Goal: Communication & Community: Answer question/provide support

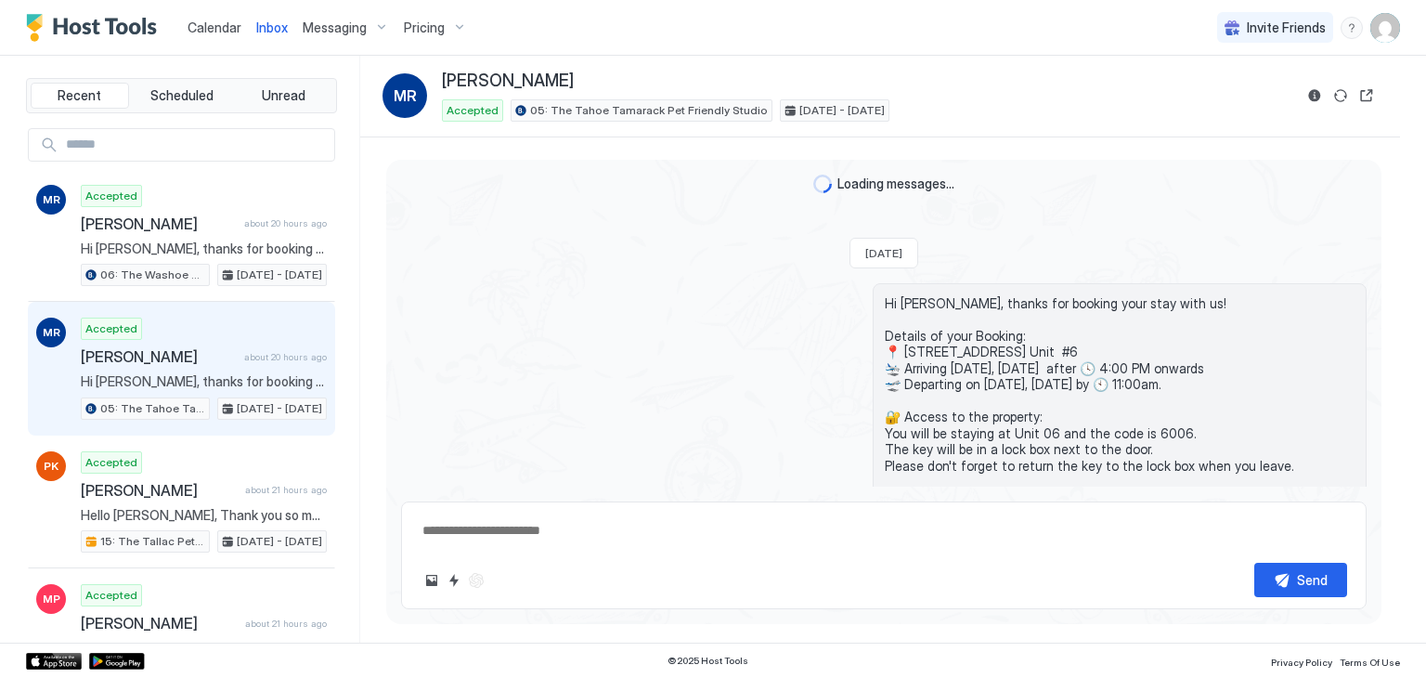
scroll to position [163, 0]
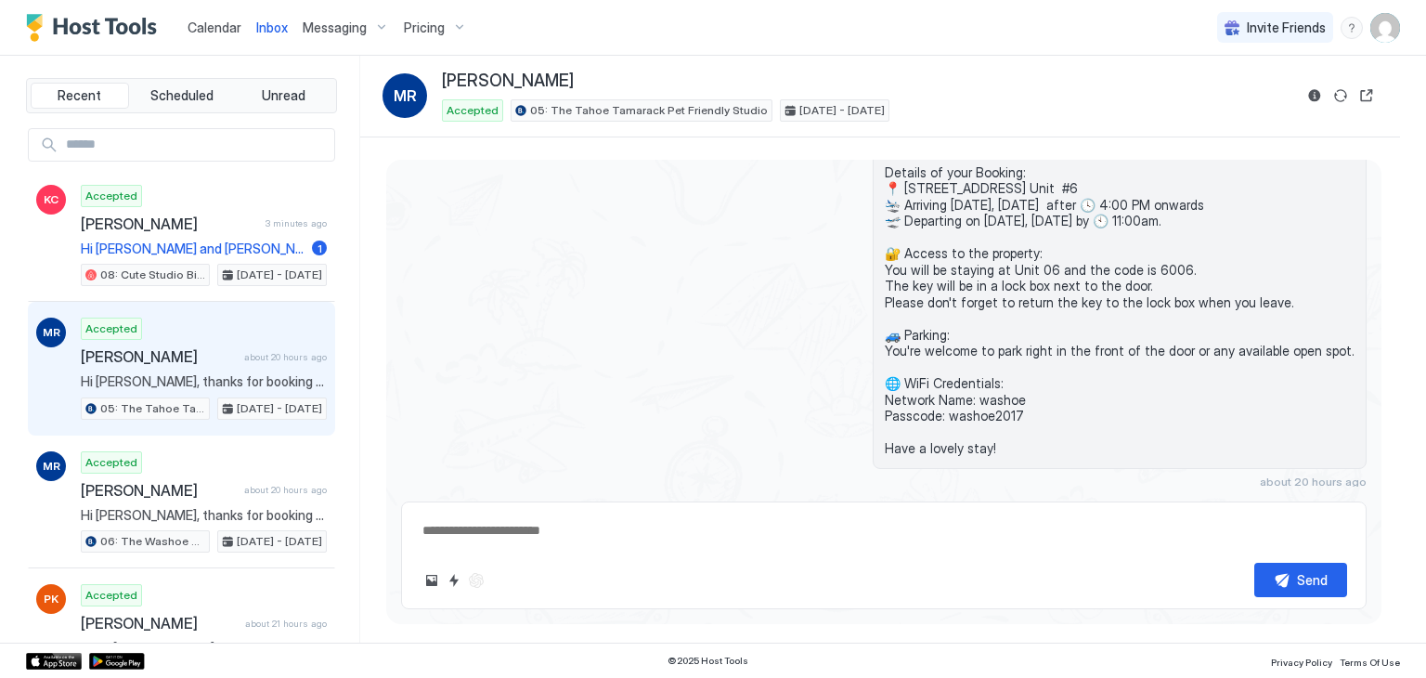
type textarea "*"
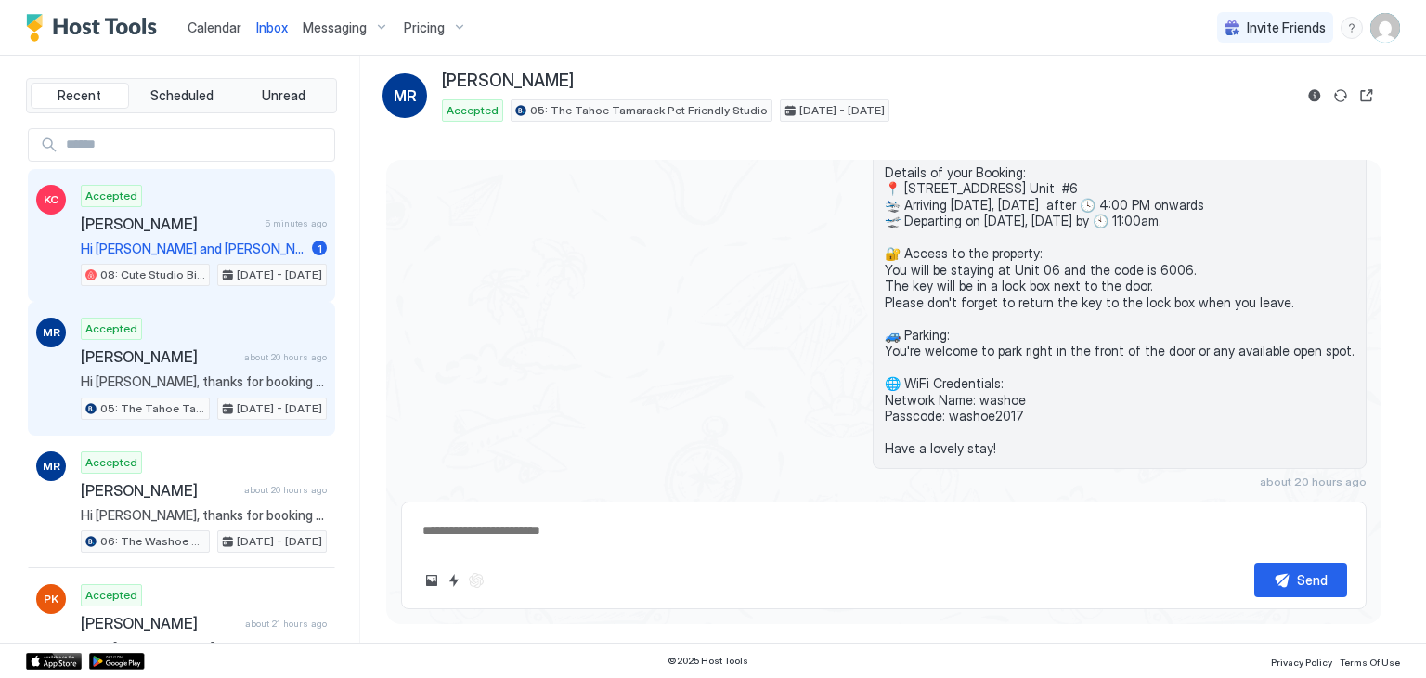
click at [245, 195] on div "Accepted [PERSON_NAME] 5 minutes ago Hi [PERSON_NAME] and [PERSON_NAME], I had …" at bounding box center [204, 236] width 246 height 102
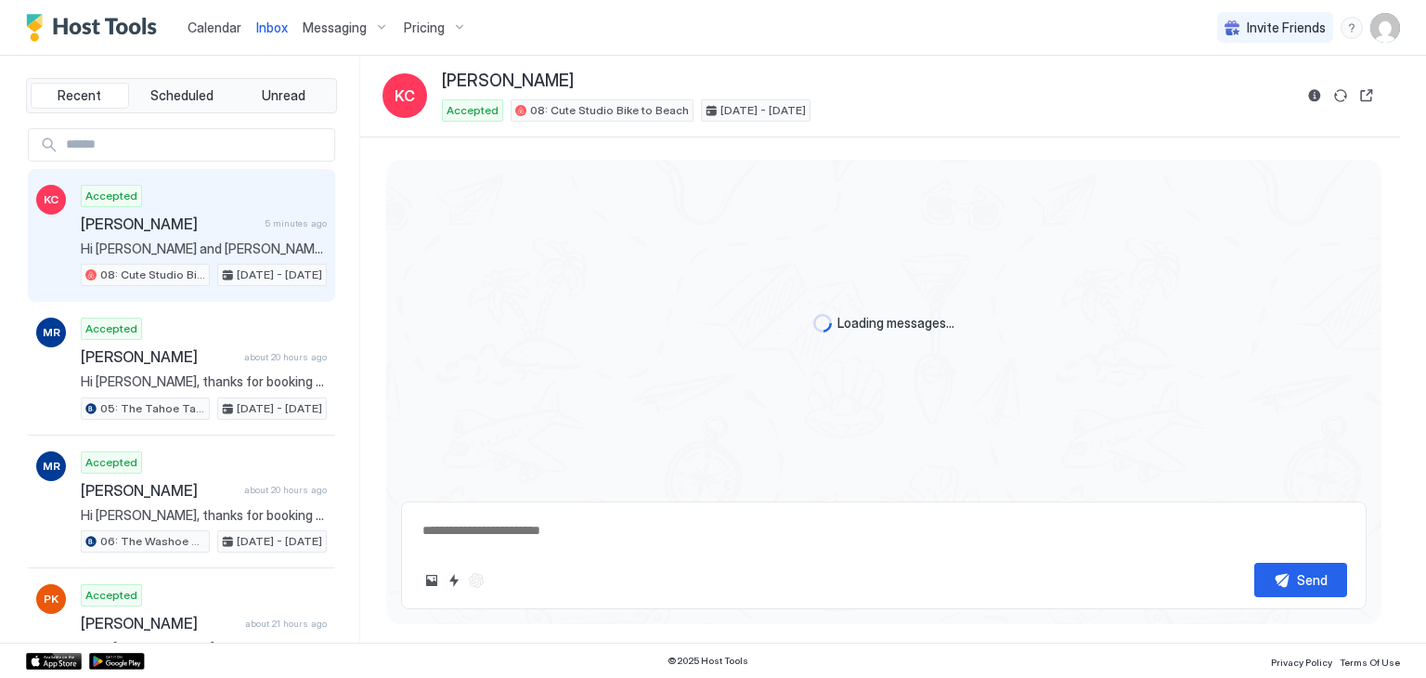
scroll to position [647, 0]
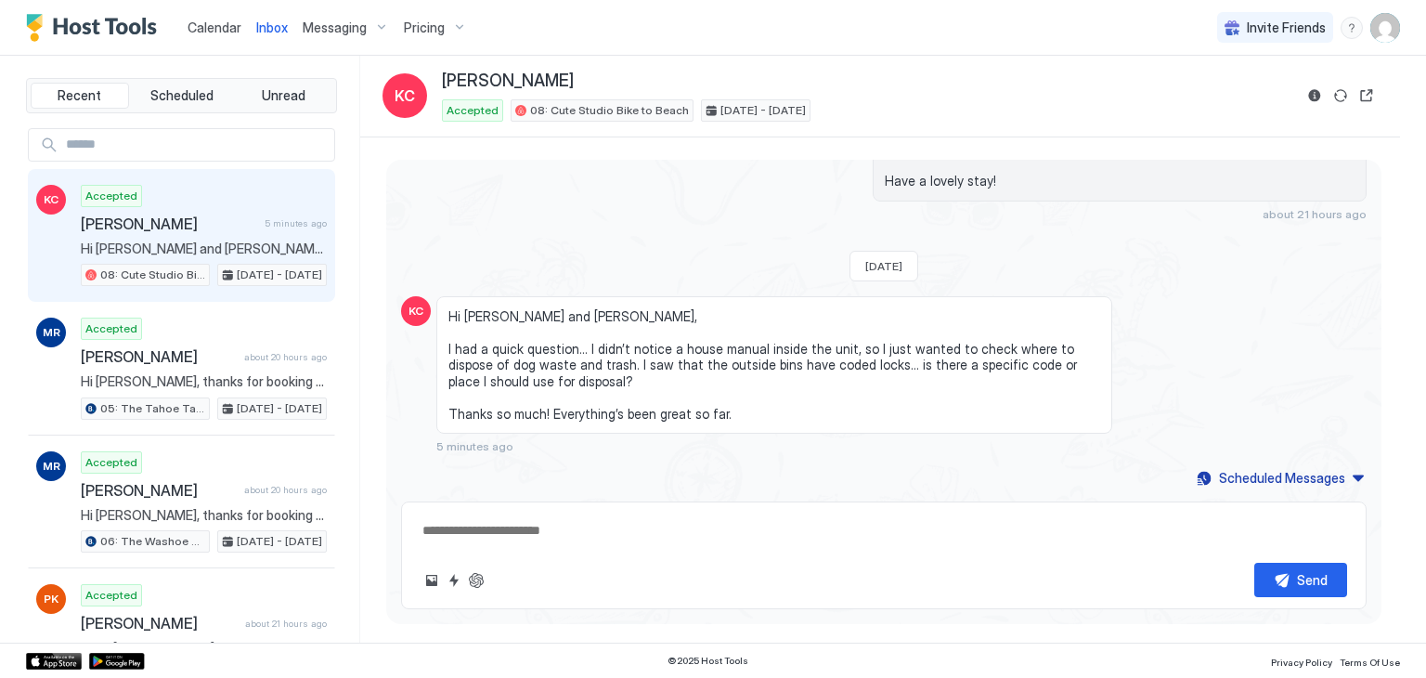
click at [645, 349] on span "Hi [PERSON_NAME] and [PERSON_NAME], I had a quick question... I didn’t notice a…" at bounding box center [774, 365] width 652 height 114
click at [776, 349] on span "Hi [PERSON_NAME] and [PERSON_NAME], I had a quick question... I didn’t notice a…" at bounding box center [774, 365] width 652 height 114
click at [910, 349] on span "Hi [PERSON_NAME] and [PERSON_NAME], I had a quick question... I didn’t notice a…" at bounding box center [774, 365] width 652 height 114
click at [979, 348] on span "Hi [PERSON_NAME] and [PERSON_NAME], I had a quick question... I didn’t notice a…" at bounding box center [774, 365] width 652 height 114
click at [1038, 344] on span "Hi [PERSON_NAME] and [PERSON_NAME], I had a quick question... I didn’t notice a…" at bounding box center [774, 365] width 652 height 114
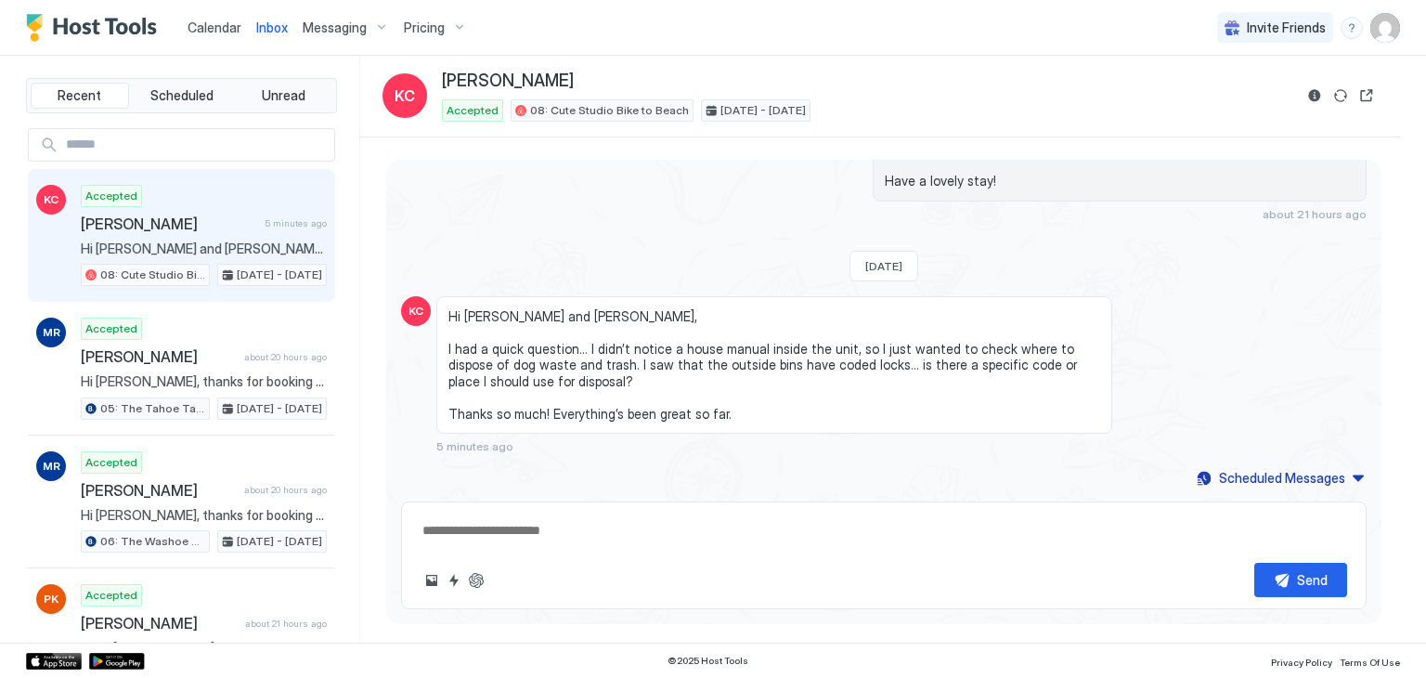
click at [591, 350] on span "Hi [PERSON_NAME] and [PERSON_NAME], I had a quick question... I didn’t notice a…" at bounding box center [774, 365] width 652 height 114
click at [524, 365] on span "Hi [PERSON_NAME] and [PERSON_NAME], I had a quick question... I didn’t notice a…" at bounding box center [774, 365] width 652 height 114
click at [575, 361] on span "Hi [PERSON_NAME] and [PERSON_NAME], I had a quick question... I didn’t notice a…" at bounding box center [774, 365] width 652 height 114
click at [612, 361] on span "Hi [PERSON_NAME] and [PERSON_NAME], I had a quick question... I didn’t notice a…" at bounding box center [774, 365] width 652 height 114
click at [767, 361] on span "Hi [PERSON_NAME] and [PERSON_NAME], I had a quick question... I didn’t notice a…" at bounding box center [774, 365] width 652 height 114
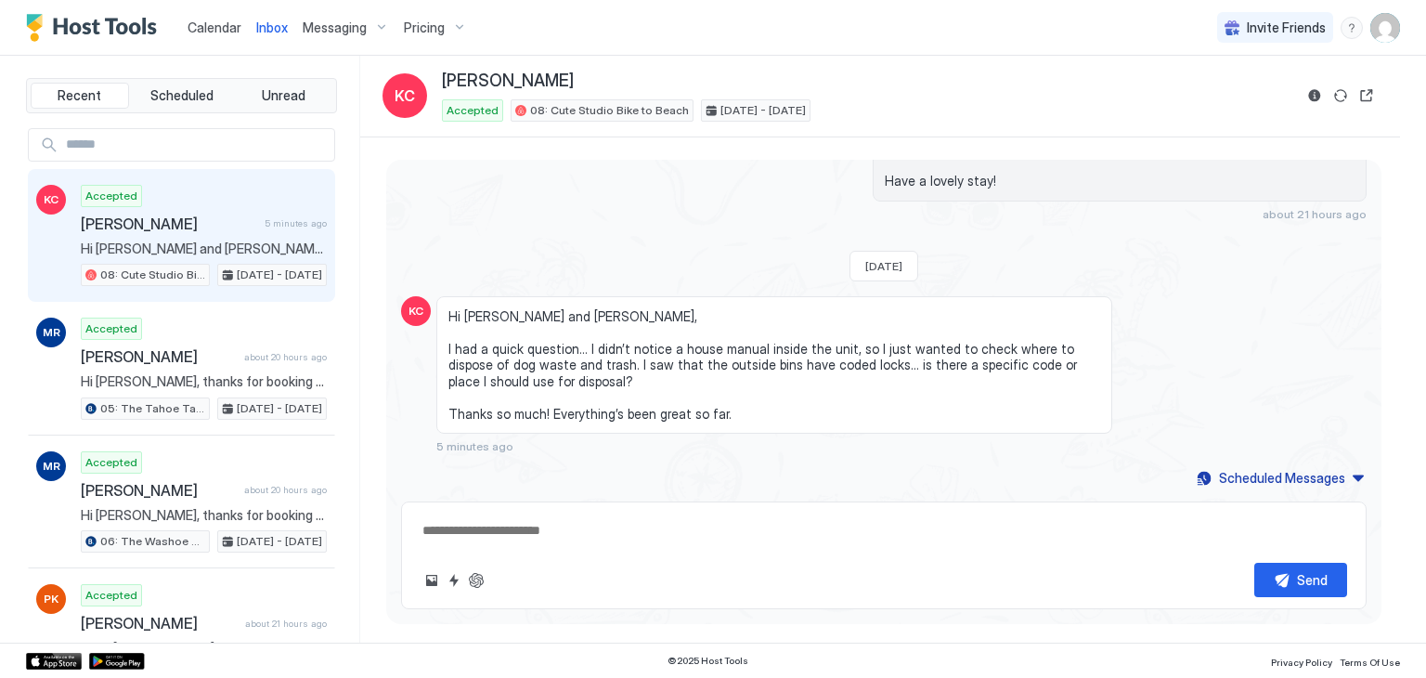
click at [860, 361] on span "Hi [PERSON_NAME] and [PERSON_NAME], I had a quick question... I didn’t notice a…" at bounding box center [774, 365] width 652 height 114
click at [902, 363] on span "Hi [PERSON_NAME] and [PERSON_NAME], I had a quick question... I didn’t notice a…" at bounding box center [774, 365] width 652 height 114
click at [972, 369] on span "Hi [PERSON_NAME] and [PERSON_NAME], I had a quick question... I didn’t notice a…" at bounding box center [774, 365] width 652 height 114
click at [1026, 369] on span "Hi [PERSON_NAME] and [PERSON_NAME], I had a quick question... I didn’t notice a…" at bounding box center [774, 365] width 652 height 114
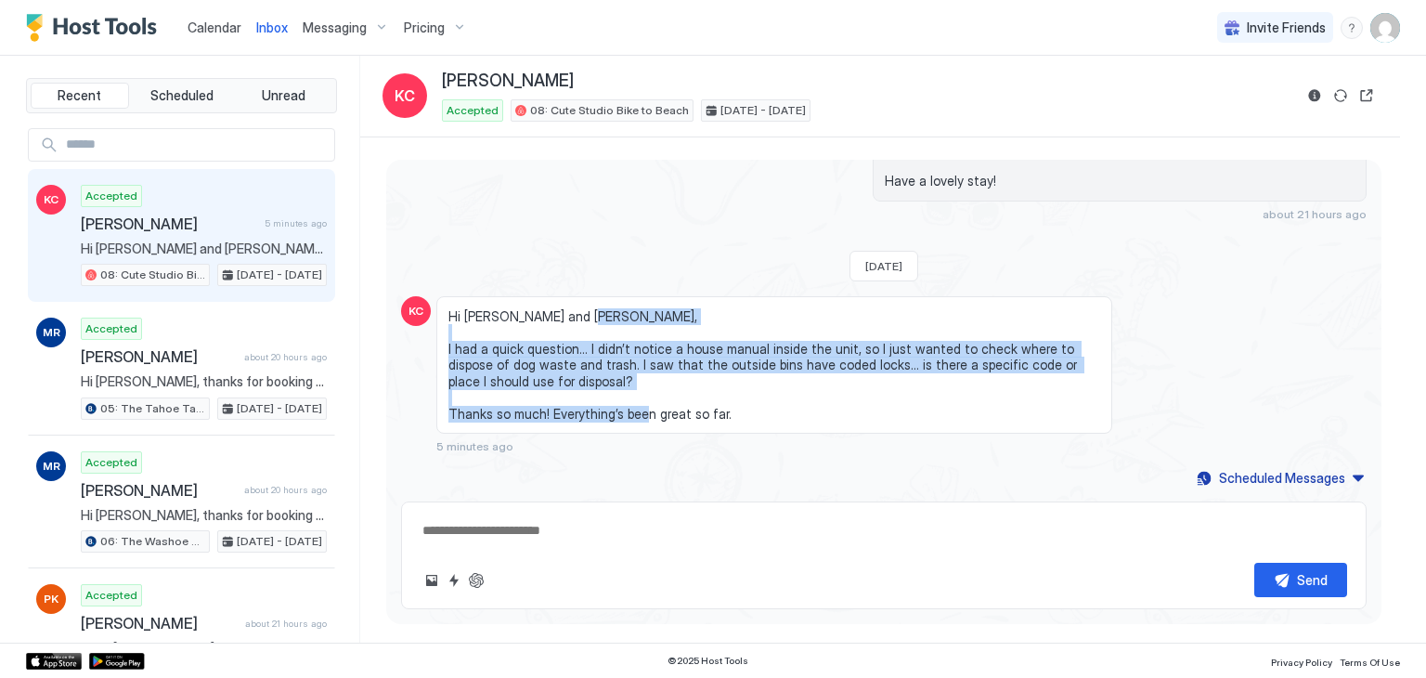
drag, startPoint x: 665, startPoint y: 391, endPoint x: 432, endPoint y: 344, distance: 237.5
click at [432, 344] on div "KC Hi [PERSON_NAME] and [PERSON_NAME], I had a quick question... I didn’t notic…" at bounding box center [883, 375] width 965 height 158
copy span "I had a quick question... I didn’t notice a house manual inside the unit, so I …"
click at [619, 529] on textarea at bounding box center [883, 530] width 926 height 34
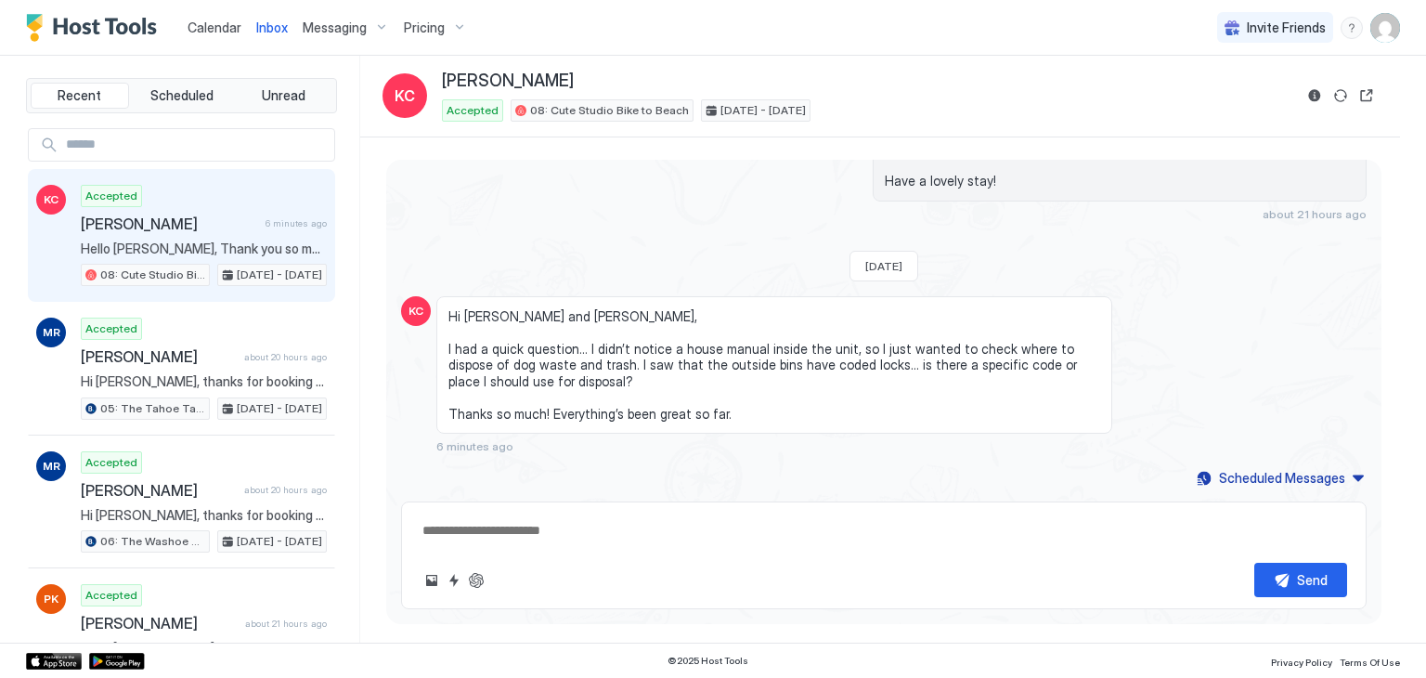
click at [620, 528] on textarea at bounding box center [883, 530] width 926 height 34
click at [620, 528] on textarea "To enrich screen reader interactions, please activate Accessibility in Grammarl…" at bounding box center [883, 530] width 926 height 34
type textarea "**********"
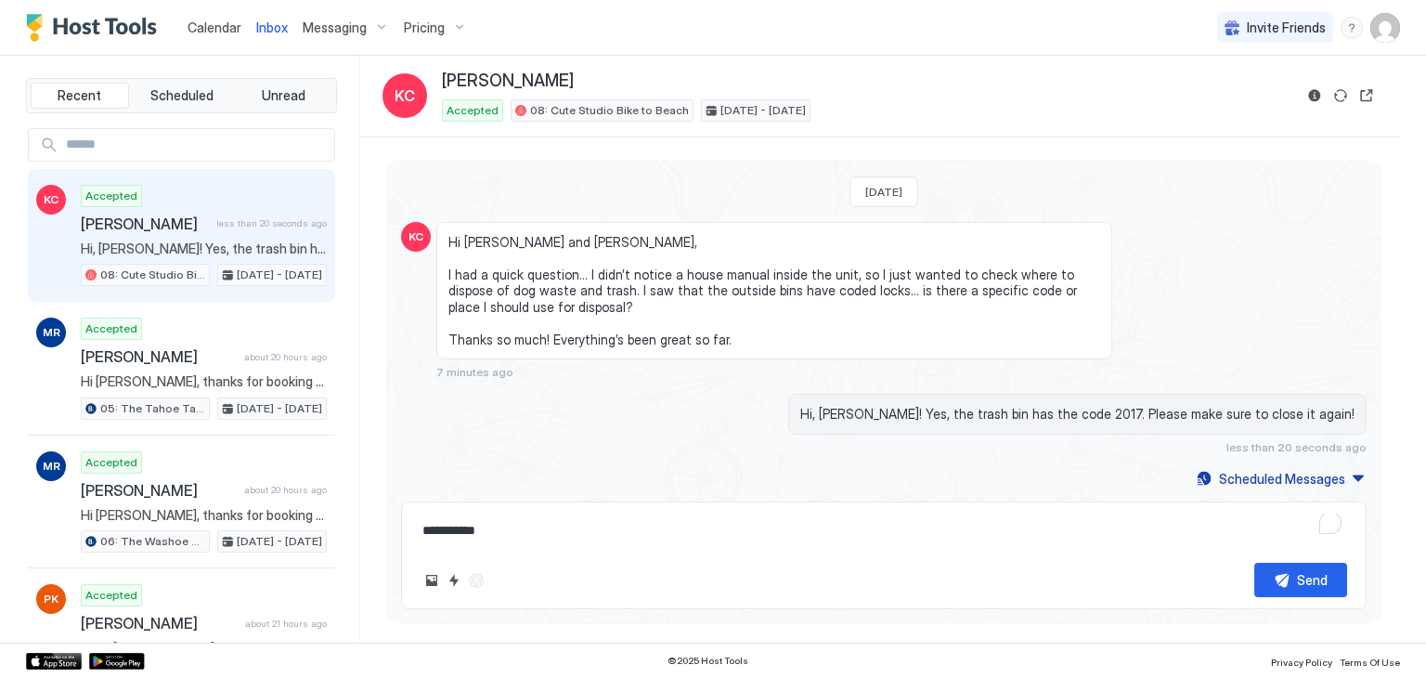
click at [728, 532] on textarea "**********" at bounding box center [883, 530] width 926 height 34
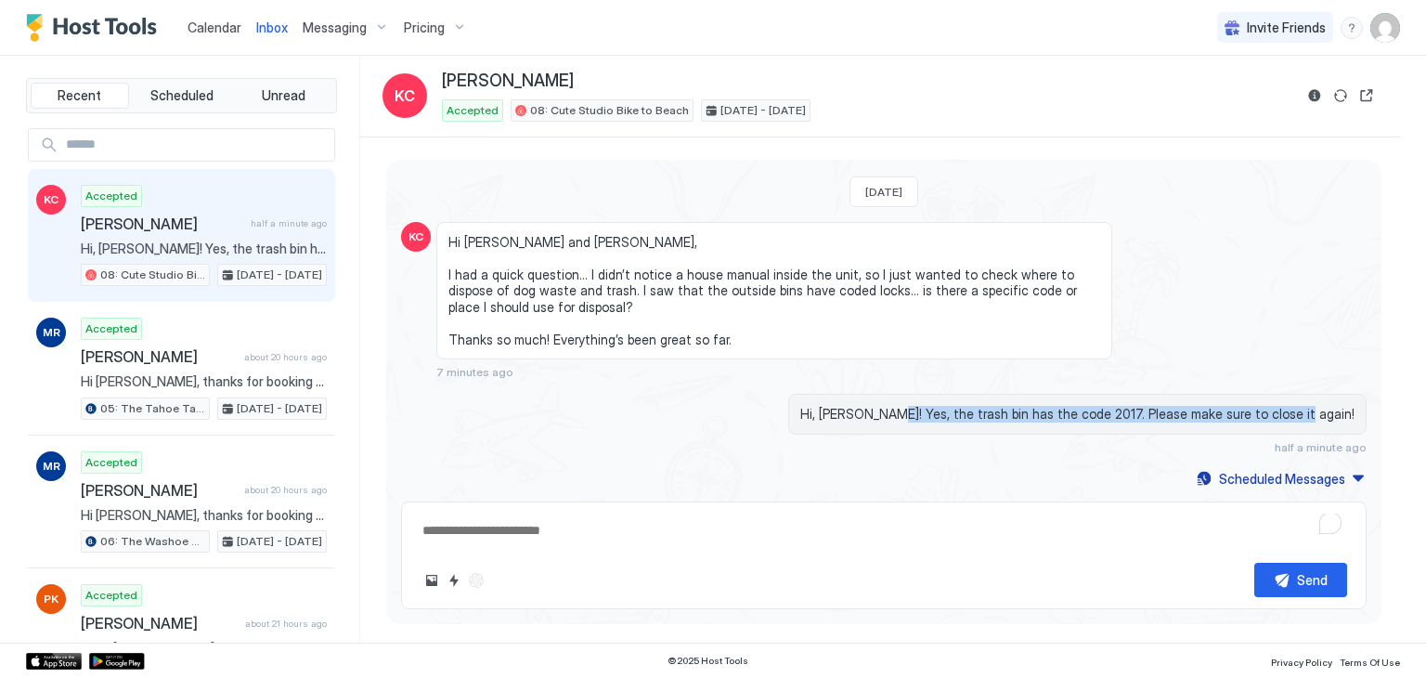
drag, startPoint x: 960, startPoint y: 413, endPoint x: 1356, endPoint y: 419, distance: 396.4
copy span "the trash bin has the code 2017. Please make sure to close it again!"
click at [651, 430] on div "Hi, [PERSON_NAME]! Yes, the trash bin has the code 2017. Please make sure to cl…" at bounding box center [883, 424] width 965 height 60
